Goal: Task Accomplishment & Management: Manage account settings

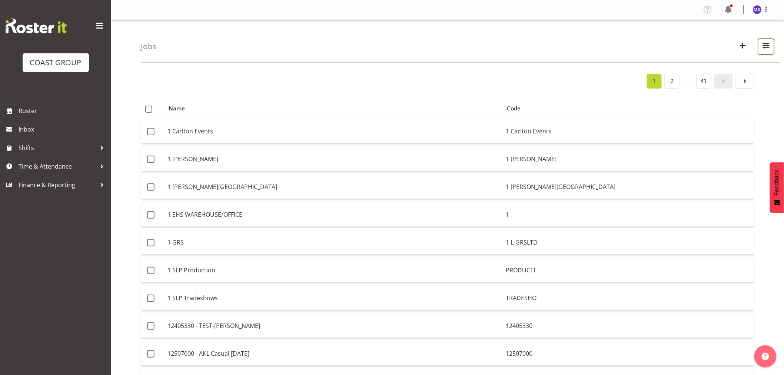
click at [765, 45] on span "button" at bounding box center [766, 46] width 10 height 10
click at [730, 76] on input "text" at bounding box center [718, 80] width 99 height 15
paste input "12509090"
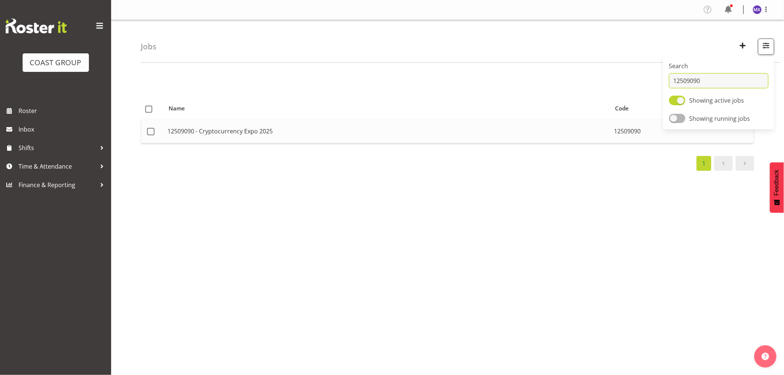
type input "12509090"
click at [550, 132] on td "12509090 - Cryptocurrency Expo 2025" at bounding box center [387, 131] width 446 height 24
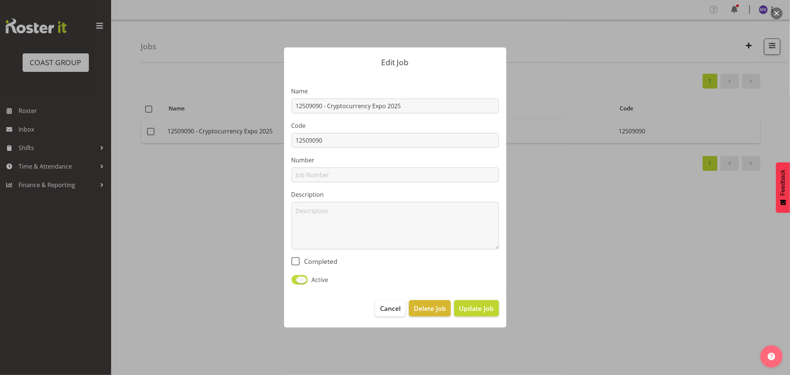
click at [295, 281] on span at bounding box center [299, 279] width 16 height 9
click at [295, 281] on input "Active" at bounding box center [293, 279] width 5 height 5
checkbox input "false"
click at [475, 311] on span "Update Job" at bounding box center [476, 308] width 35 height 10
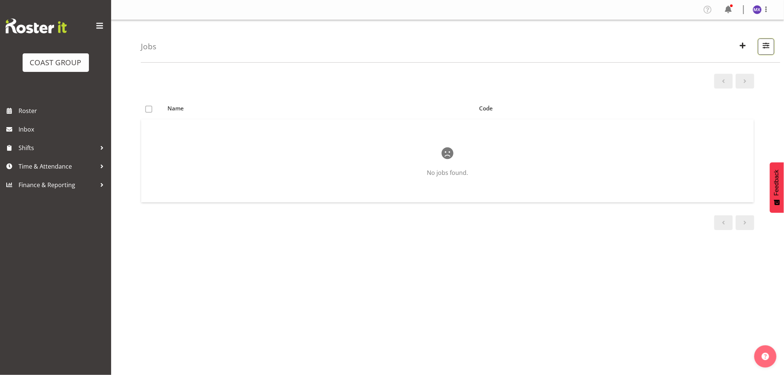
click at [765, 50] on span "button" at bounding box center [766, 46] width 10 height 10
drag, startPoint x: 734, startPoint y: 82, endPoint x: 658, endPoint y: 81, distance: 75.5
click at [658, 81] on div "Jobs Search 12509090 Showing active jobs Showing running jobs Name Code No jobs…" at bounding box center [447, 192] width 672 height 344
click at [767, 49] on span "button" at bounding box center [766, 46] width 10 height 10
paste input "6250904"
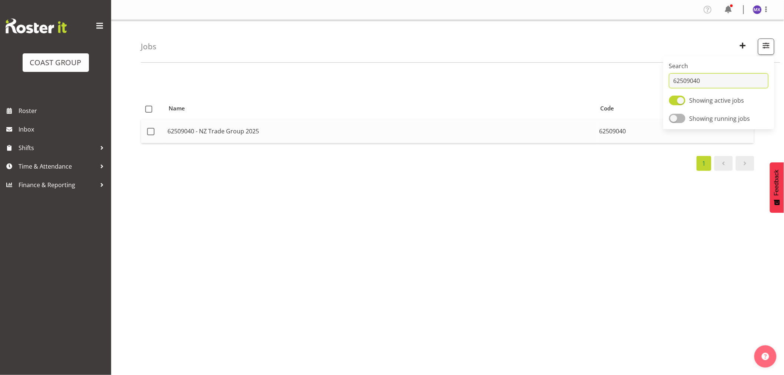
type input "62509040"
click at [531, 135] on td "62509040 - NZ Trade Group 2025" at bounding box center [380, 131] width 432 height 24
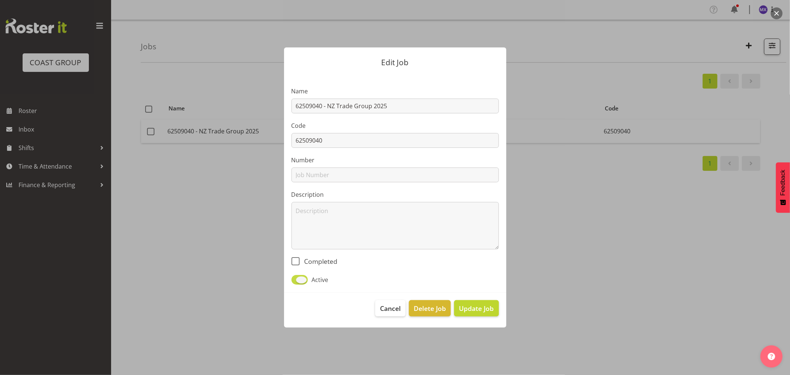
click at [295, 281] on span at bounding box center [299, 279] width 16 height 9
click at [295, 281] on input "Active" at bounding box center [293, 279] width 5 height 5
checkbox input "false"
click at [470, 311] on span "Update Job" at bounding box center [476, 308] width 35 height 10
